Goal: Transaction & Acquisition: Purchase product/service

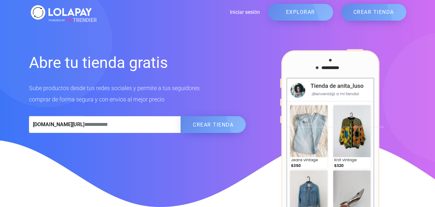
click at [244, 12] on link "Iniciar sesión" at bounding box center [177, 12] width 166 height 8
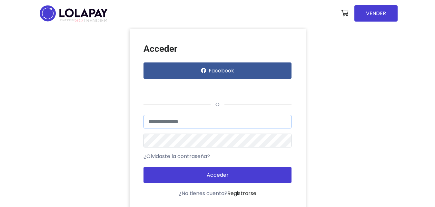
click at [192, 121] on input "text" at bounding box center [218, 122] width 148 height 14
type input "**********"
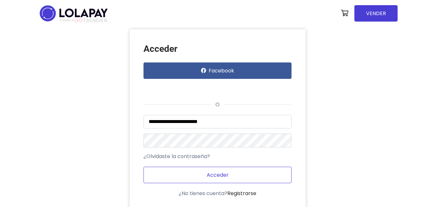
click at [226, 171] on button "Acceder" at bounding box center [218, 175] width 148 height 16
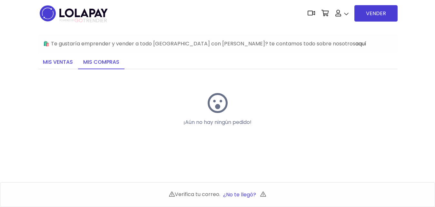
click at [52, 64] on link "Mis ventas" at bounding box center [58, 63] width 40 height 14
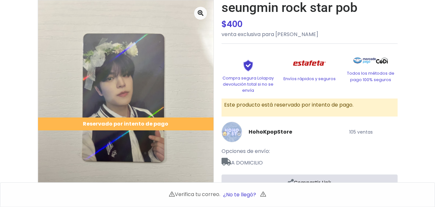
scroll to position [66, 0]
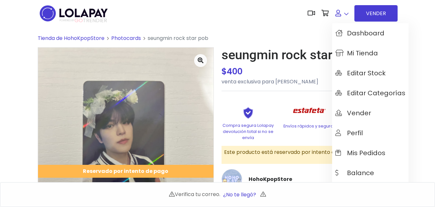
click at [345, 16] on link at bounding box center [342, 14] width 20 height 20
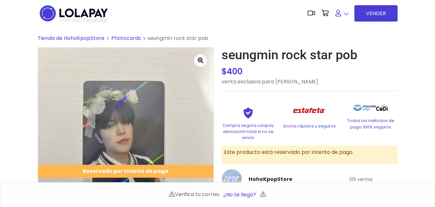
scroll to position [99, 0]
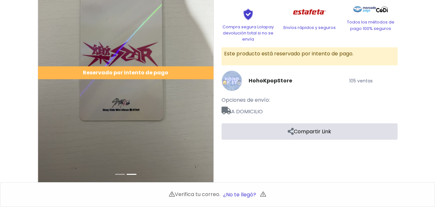
click at [130, 71] on div "Reservado por intento de pago" at bounding box center [125, 72] width 175 height 13
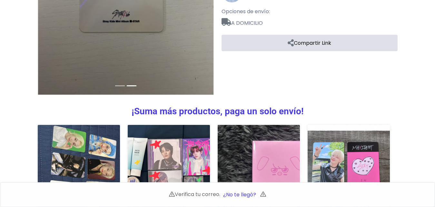
scroll to position [197, 0]
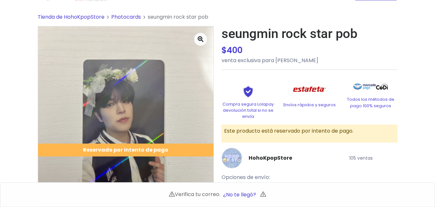
scroll to position [33, 0]
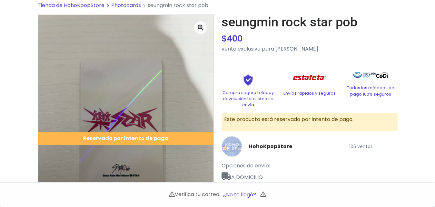
click at [247, 197] on button "¿No te llegó?" at bounding box center [239, 195] width 39 height 14
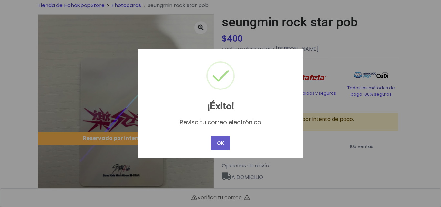
click at [221, 144] on button "OK" at bounding box center [220, 143] width 19 height 14
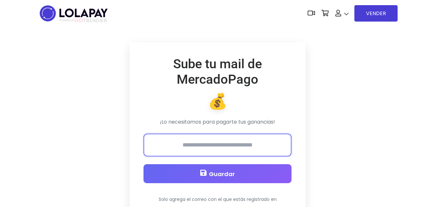
click at [209, 152] on input "email" at bounding box center [218, 145] width 148 height 23
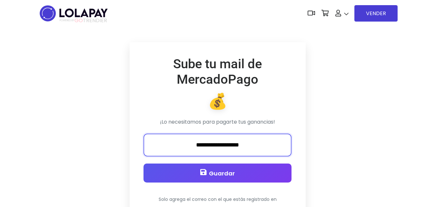
type input "**********"
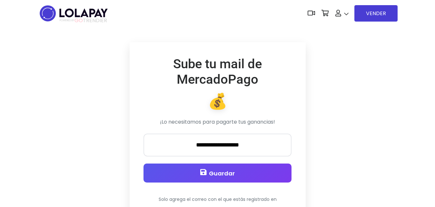
click at [230, 174] on span "Guardar" at bounding box center [222, 174] width 26 height 8
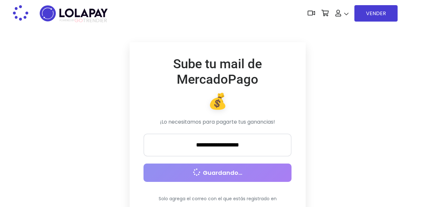
scroll to position [145, 0]
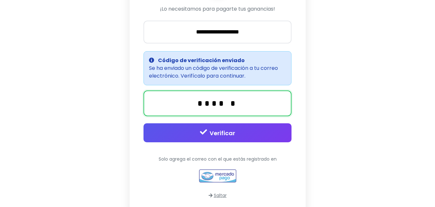
type input "******"
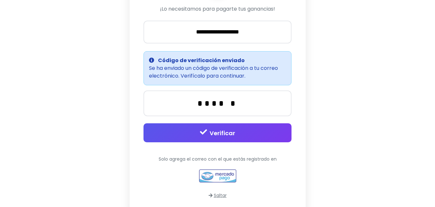
click at [195, 126] on button "Verificar" at bounding box center [218, 133] width 148 height 19
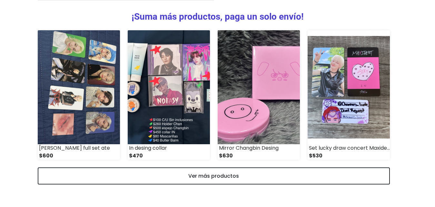
scroll to position [283, 0]
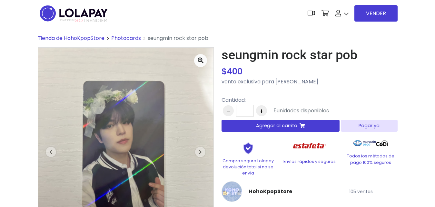
click at [371, 127] on button "Pagar ya" at bounding box center [369, 126] width 56 height 12
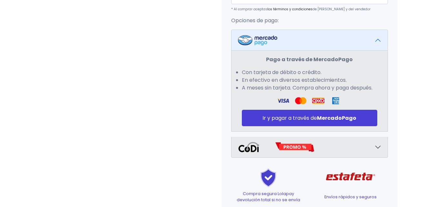
scroll to position [263, 0]
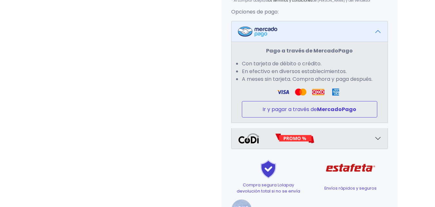
click at [343, 110] on strong "MercadoPago" at bounding box center [336, 109] width 39 height 7
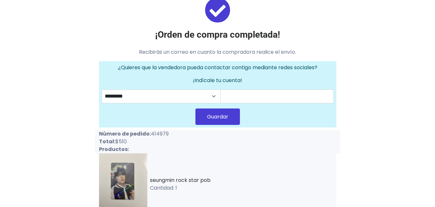
scroll to position [33, 0]
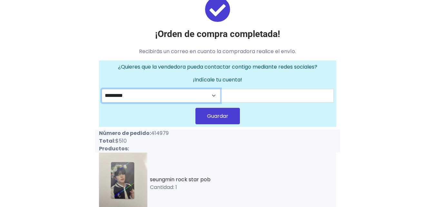
select select "********"
click option "********" at bounding box center [0, 0] width 0 height 0
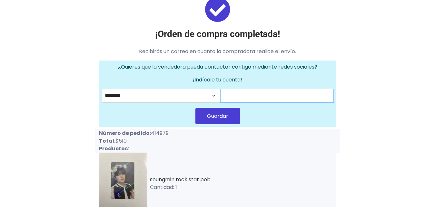
click at [245, 92] on input "text" at bounding box center [277, 96] width 114 height 14
type input "**********"
click at [232, 114] on button "Guardar" at bounding box center [217, 116] width 45 height 16
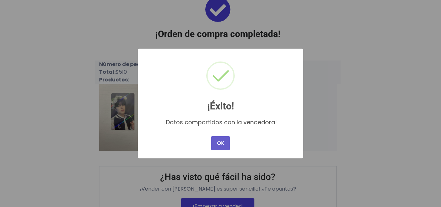
click at [222, 143] on button "OK" at bounding box center [220, 143] width 19 height 14
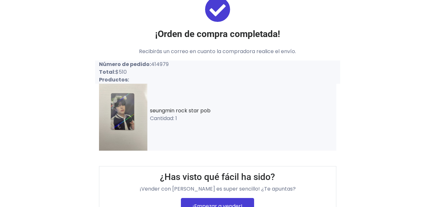
scroll to position [32, 0]
